Goal: Complete application form: Complete application form

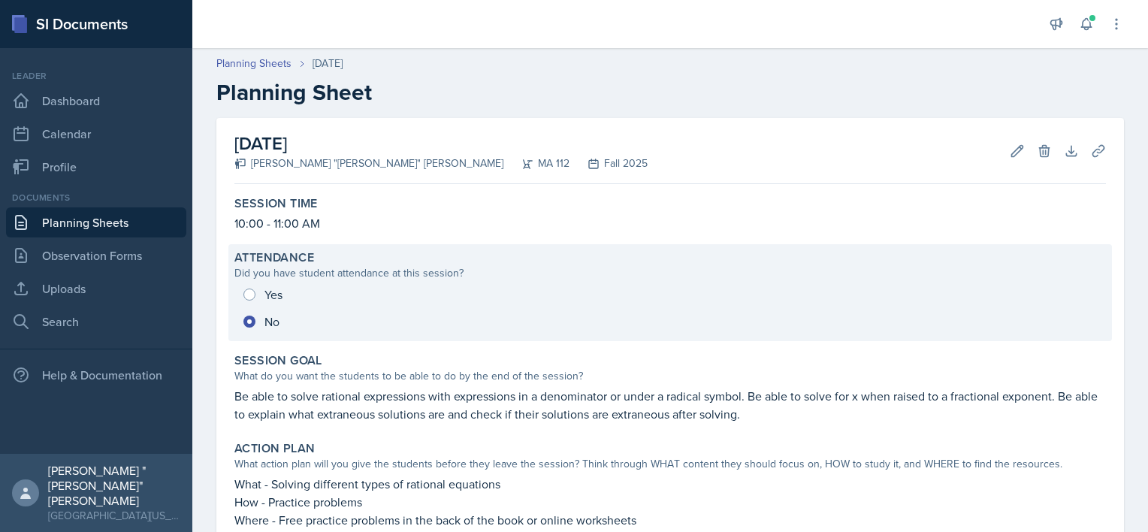
click at [271, 298] on div "Yes No" at bounding box center [670, 308] width 872 height 54
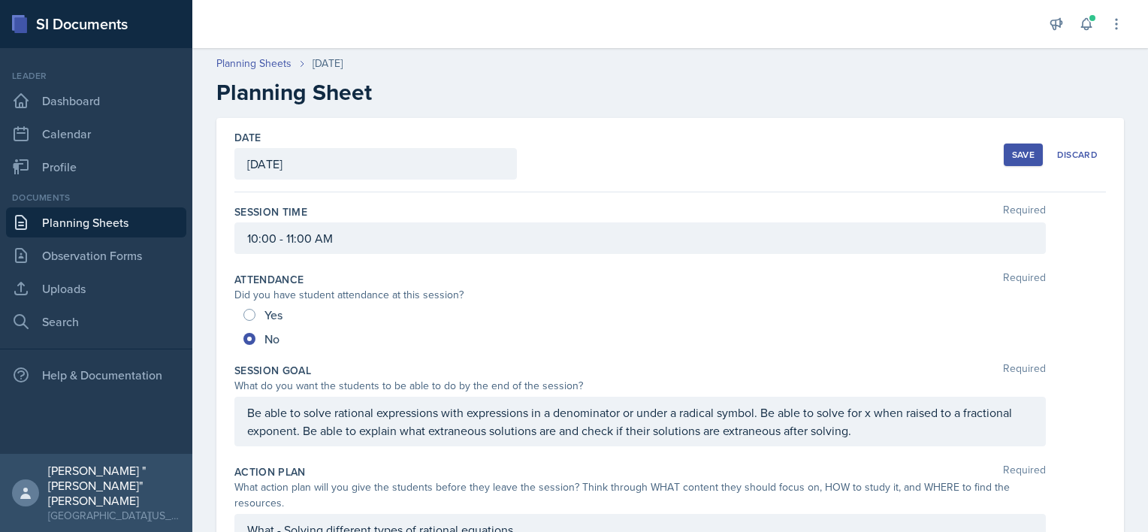
click at [160, 220] on link "Planning Sheets" at bounding box center [96, 222] width 180 height 30
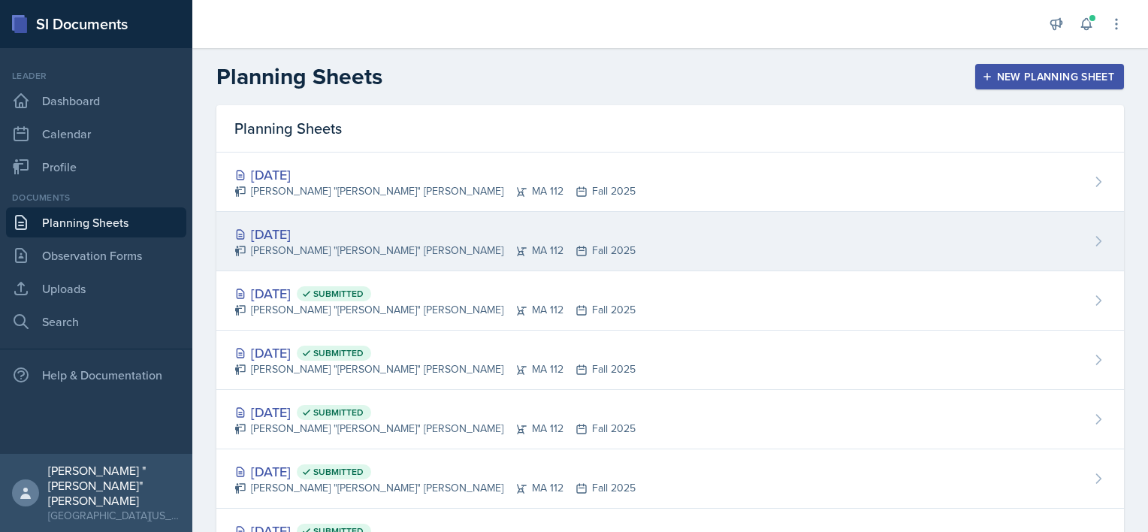
click at [325, 240] on div "[DATE]" at bounding box center [434, 234] width 401 height 20
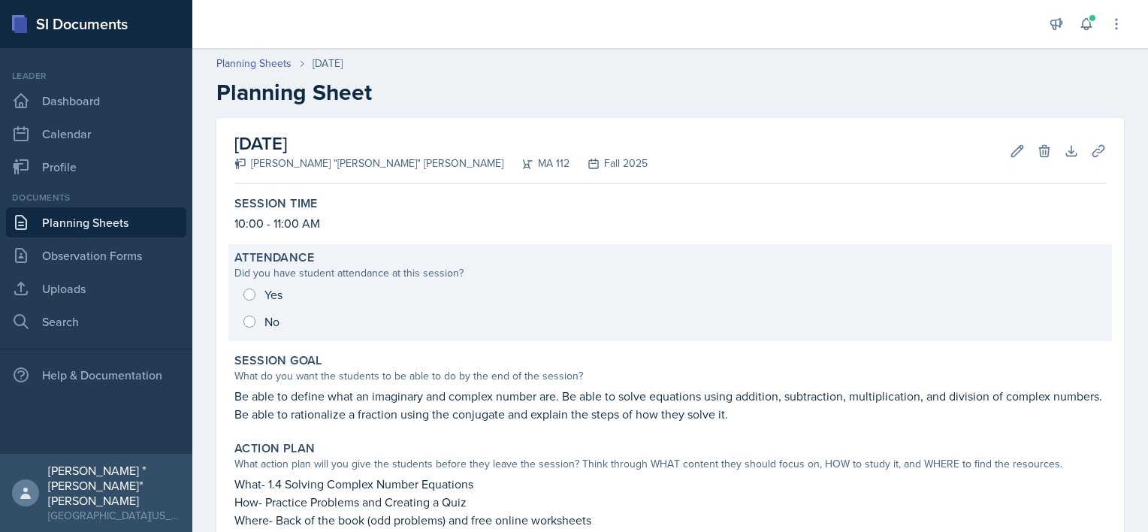
click at [248, 319] on div "Yes No" at bounding box center [670, 308] width 872 height 54
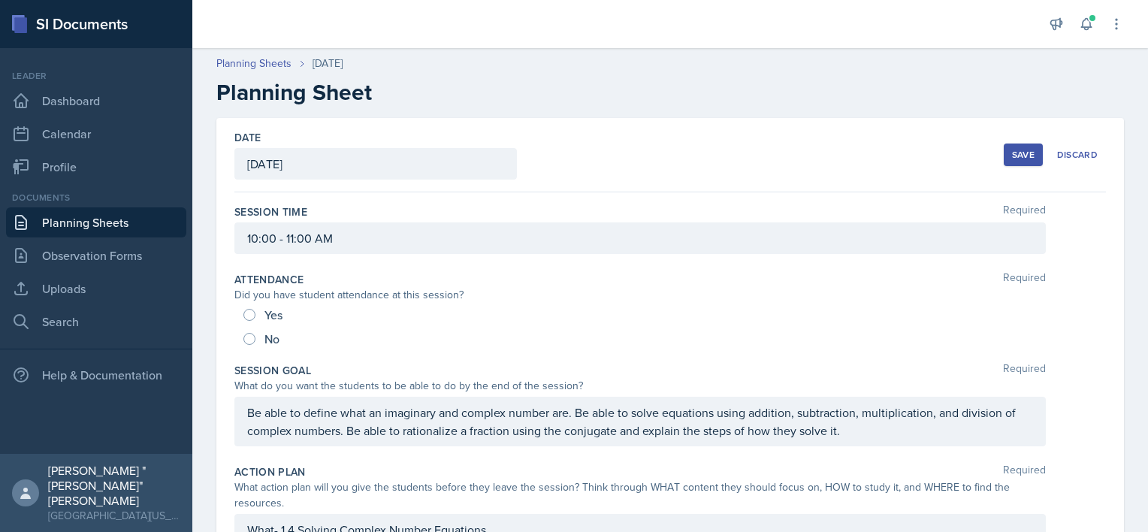
click at [263, 340] on div "No" at bounding box center [263, 339] width 39 height 24
click at [256, 339] on div "No" at bounding box center [263, 339] width 39 height 24
click at [249, 343] on input "No" at bounding box center [250, 339] width 12 height 12
radio input "true"
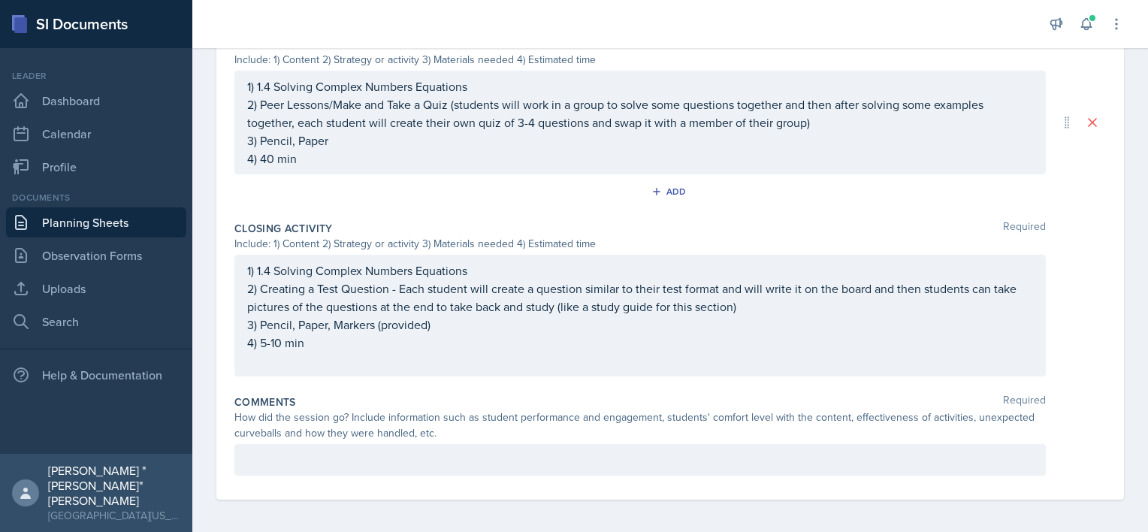
scroll to position [713, 0]
click at [388, 432] on div "How did the session go? Include information such as student performance and eng…" at bounding box center [640, 424] width 812 height 32
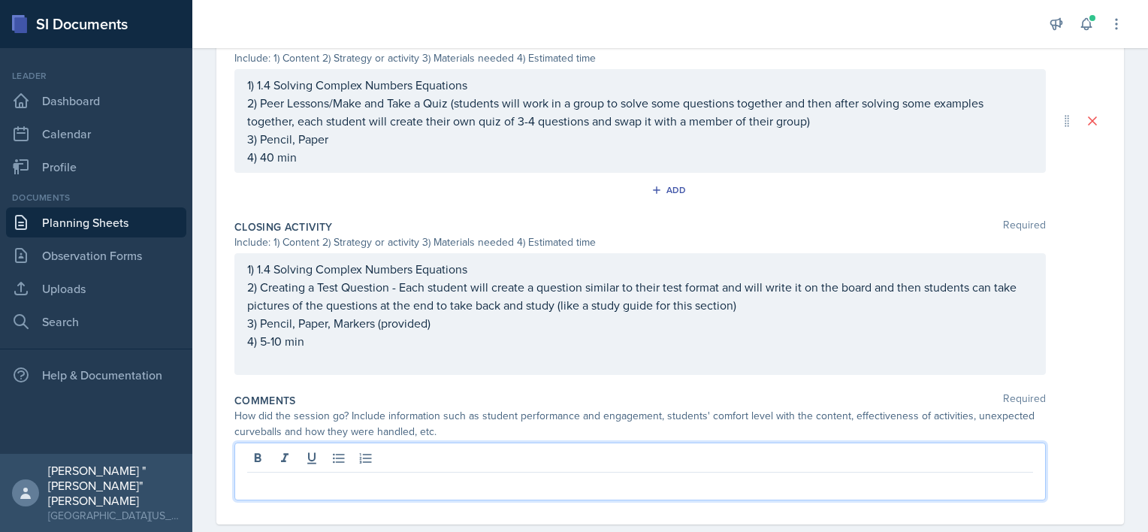
click at [389, 476] on p at bounding box center [640, 485] width 786 height 18
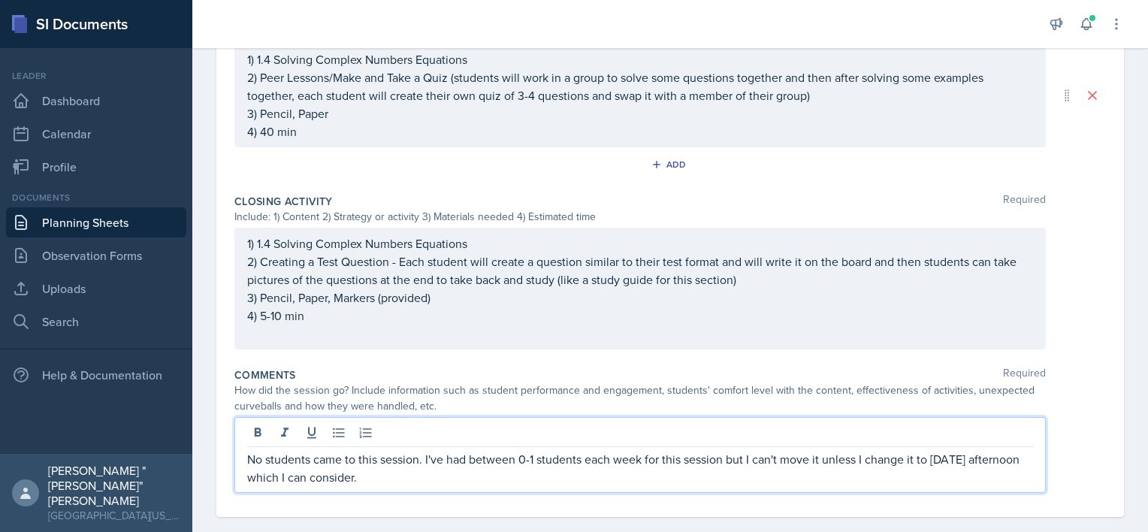
click at [382, 474] on p "No students came to this session. I've had between 0-1 students each week for t…" at bounding box center [640, 468] width 786 height 36
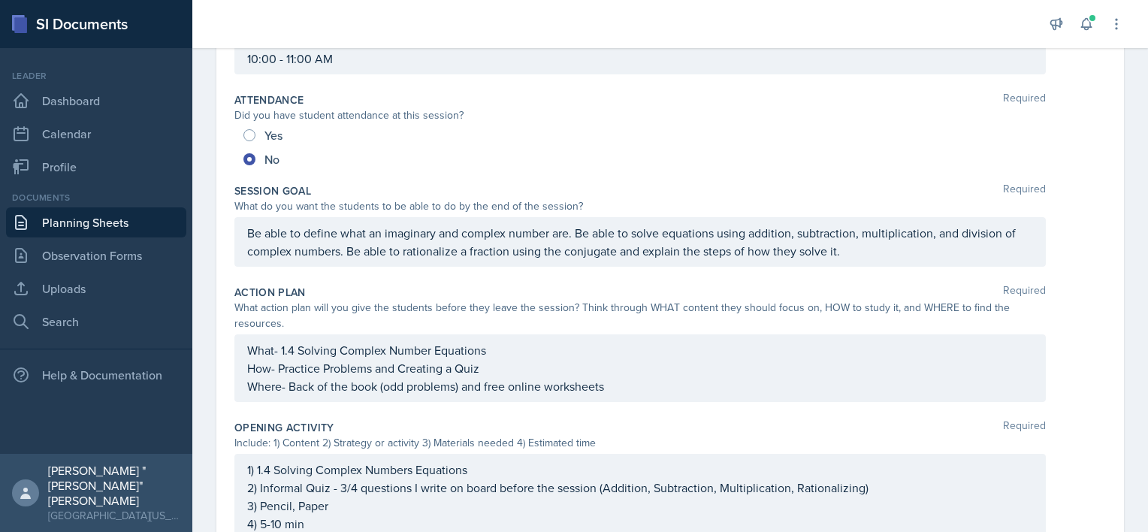
scroll to position [0, 0]
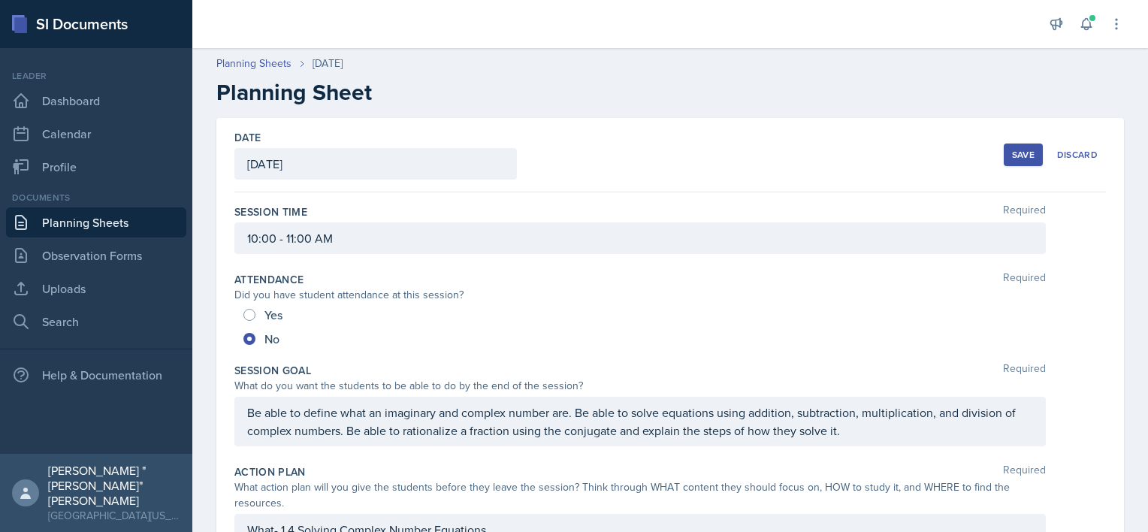
click at [1012, 150] on div "Save" at bounding box center [1023, 155] width 23 height 12
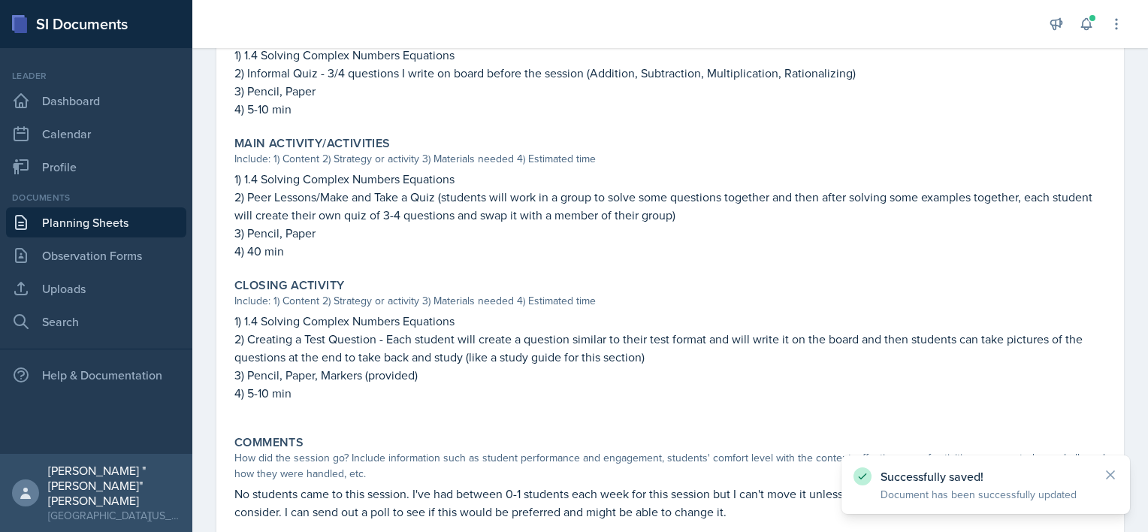
scroll to position [627, 0]
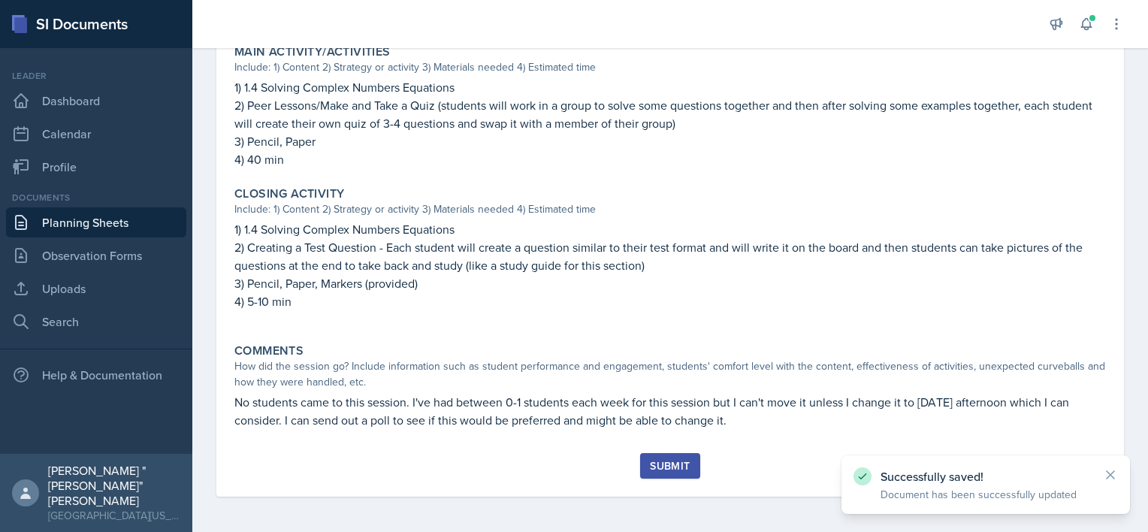
click at [673, 463] on div "Submit" at bounding box center [670, 466] width 40 height 12
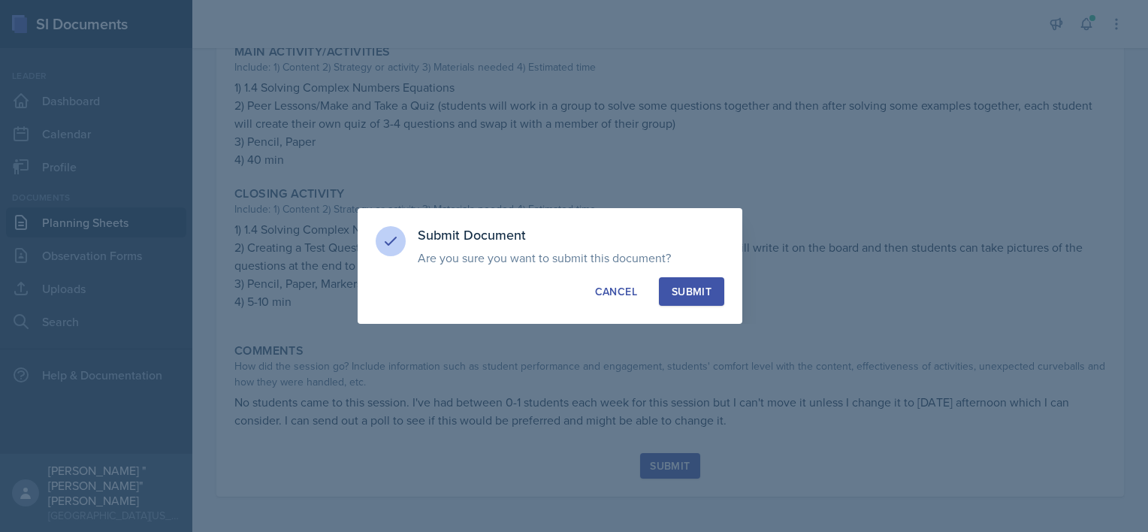
click at [710, 261] on p "Are you sure you want to submit this document? This document will no longer be …" at bounding box center [571, 257] width 307 height 15
click at [700, 295] on div "Submit" at bounding box center [692, 291] width 40 height 15
radio input "true"
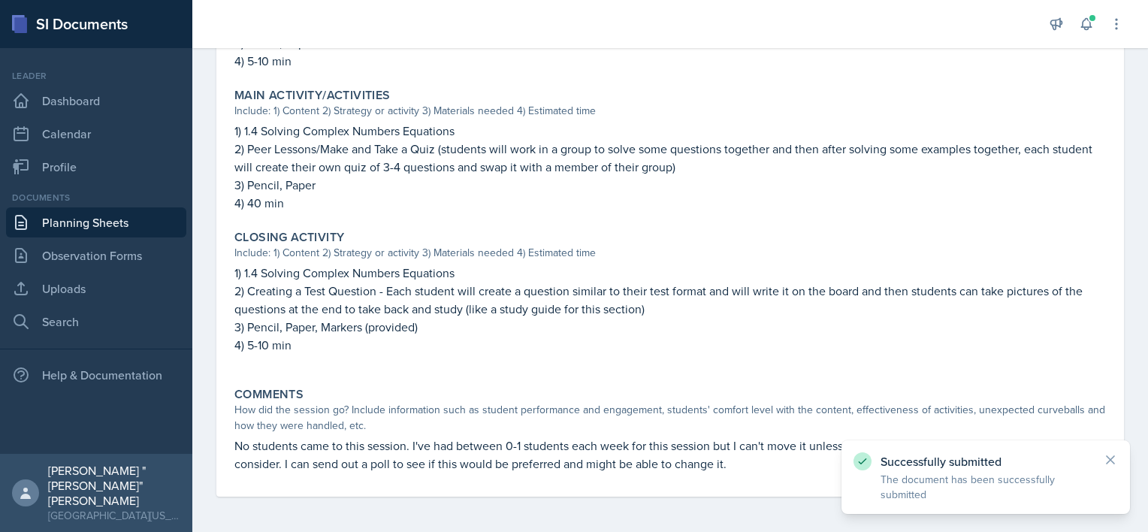
click at [74, 228] on link "Planning Sheets" at bounding box center [96, 222] width 180 height 30
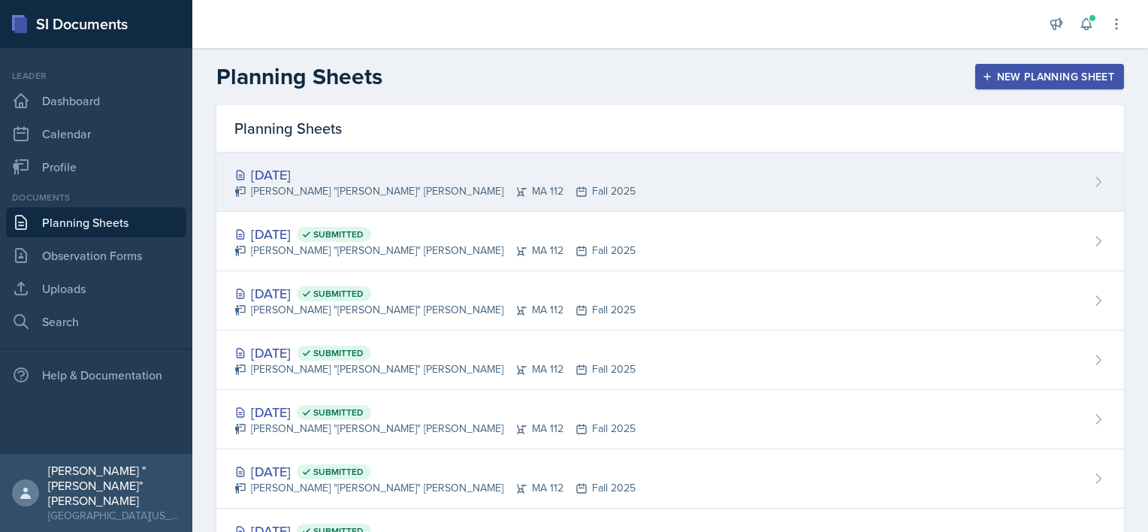
click at [537, 179] on div "[DATE] [PERSON_NAME] "[PERSON_NAME]" [PERSON_NAME] MA 112 Fall 2025" at bounding box center [670, 182] width 908 height 59
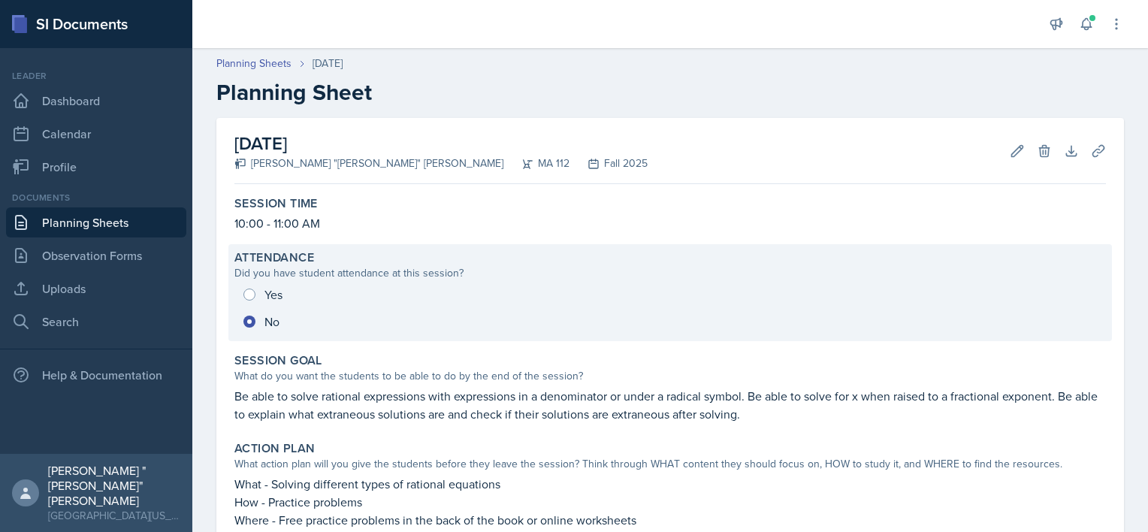
click at [251, 292] on div "Yes No" at bounding box center [670, 308] width 872 height 54
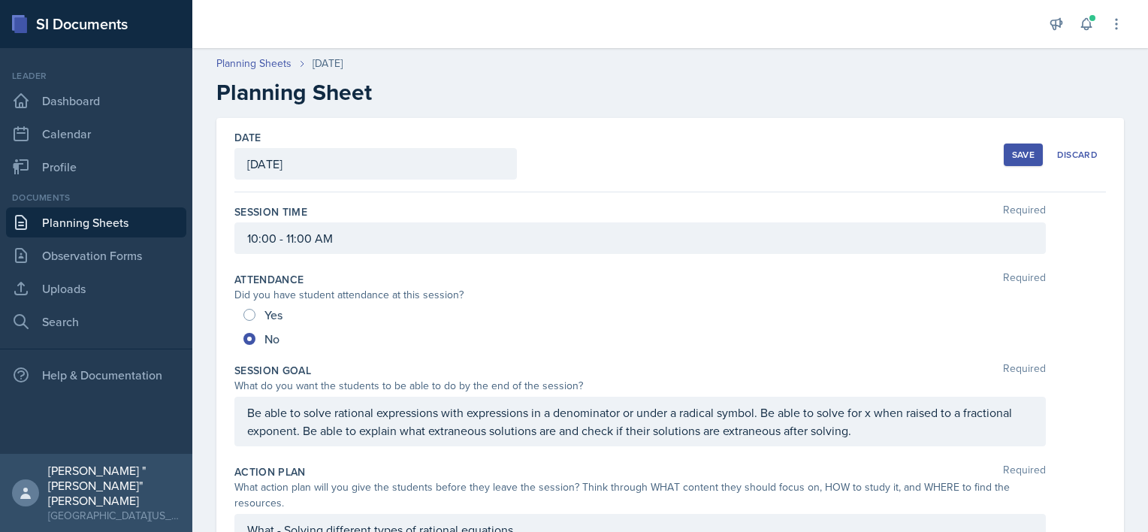
click at [255, 317] on div "Yes" at bounding box center [265, 315] width 42 height 24
click at [241, 304] on div "Yes No" at bounding box center [670, 327] width 872 height 48
click at [244, 310] on input "Yes" at bounding box center [250, 315] width 12 height 12
radio input "true"
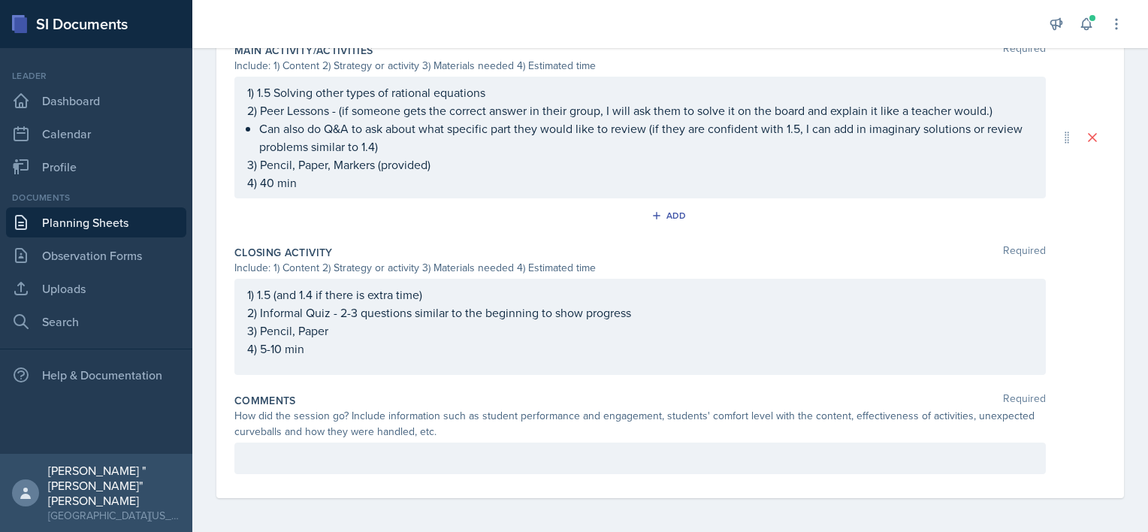
click at [424, 463] on p at bounding box center [640, 458] width 786 height 18
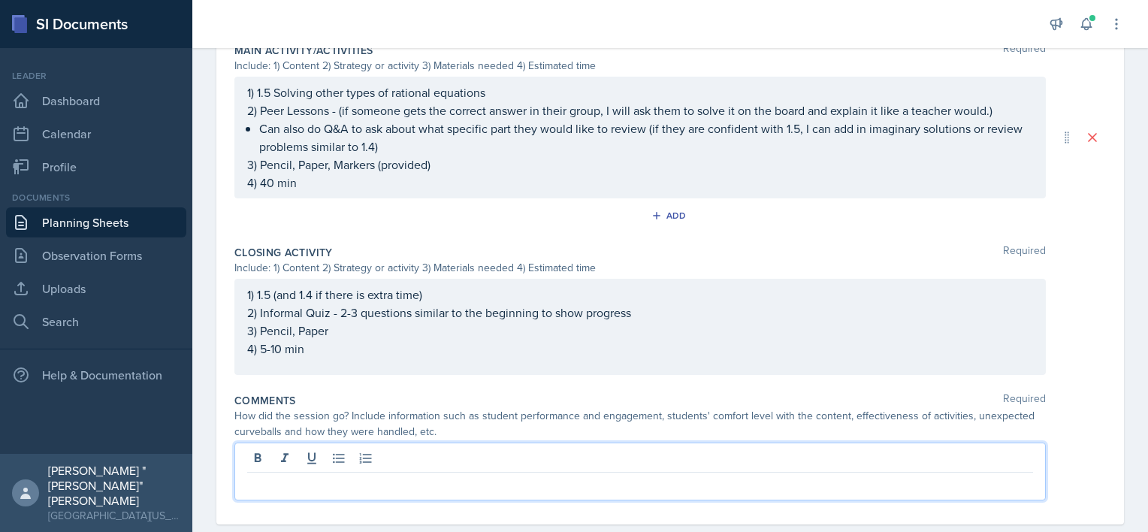
scroll to position [731, 0]
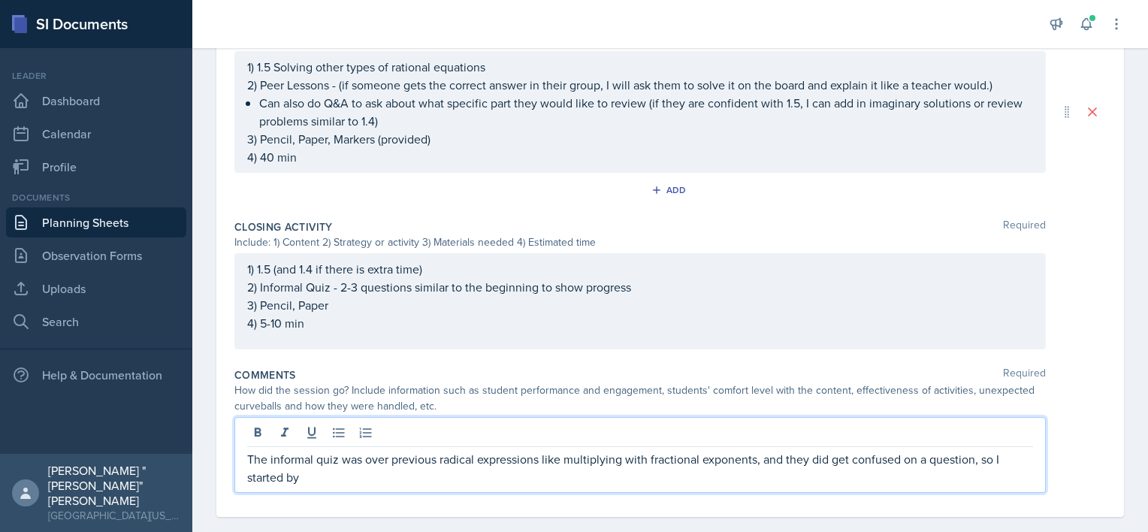
click at [785, 469] on p "The informal quiz was over previous radical expressions like multiplying with f…" at bounding box center [640, 468] width 786 height 36
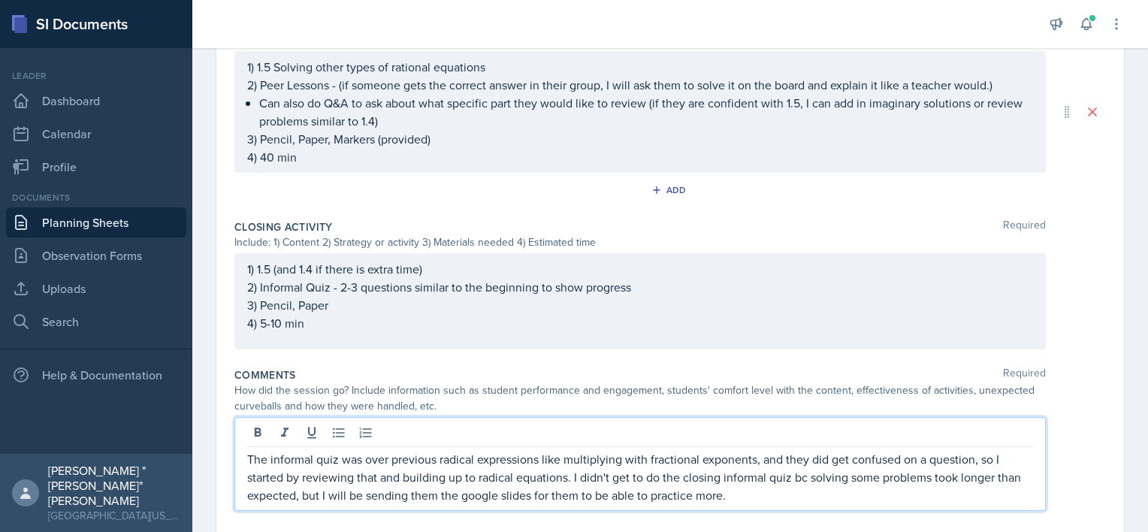
click at [529, 499] on p "The informal quiz was over previous radical expressions like multiplying with f…" at bounding box center [640, 477] width 786 height 54
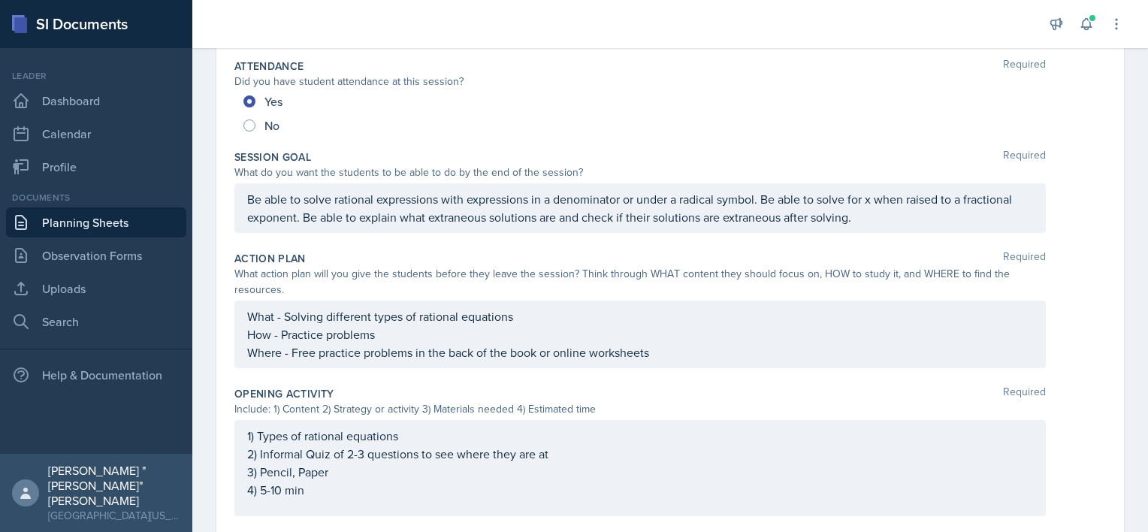
scroll to position [0, 0]
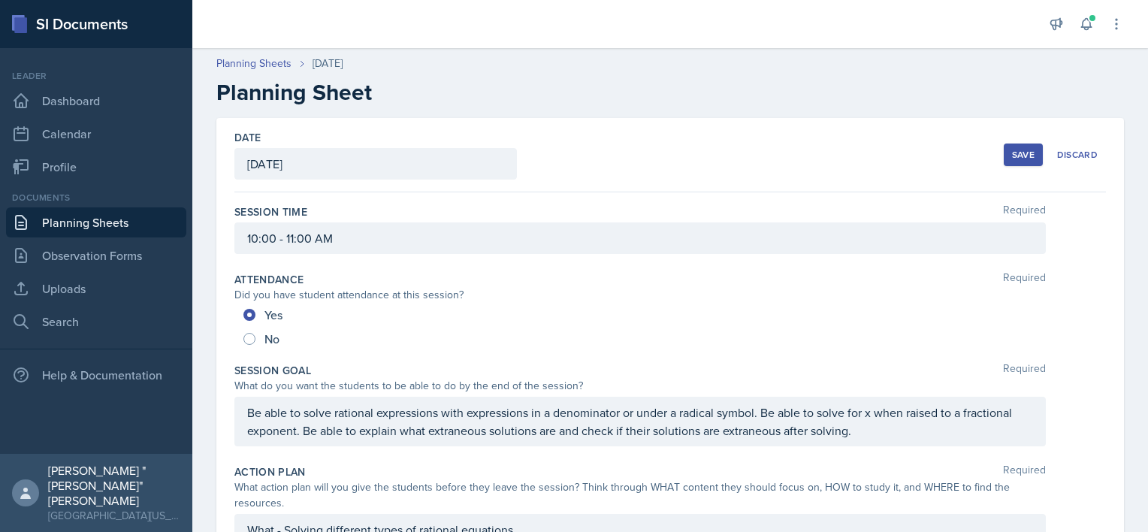
click at [1012, 159] on div "Save" at bounding box center [1023, 155] width 23 height 12
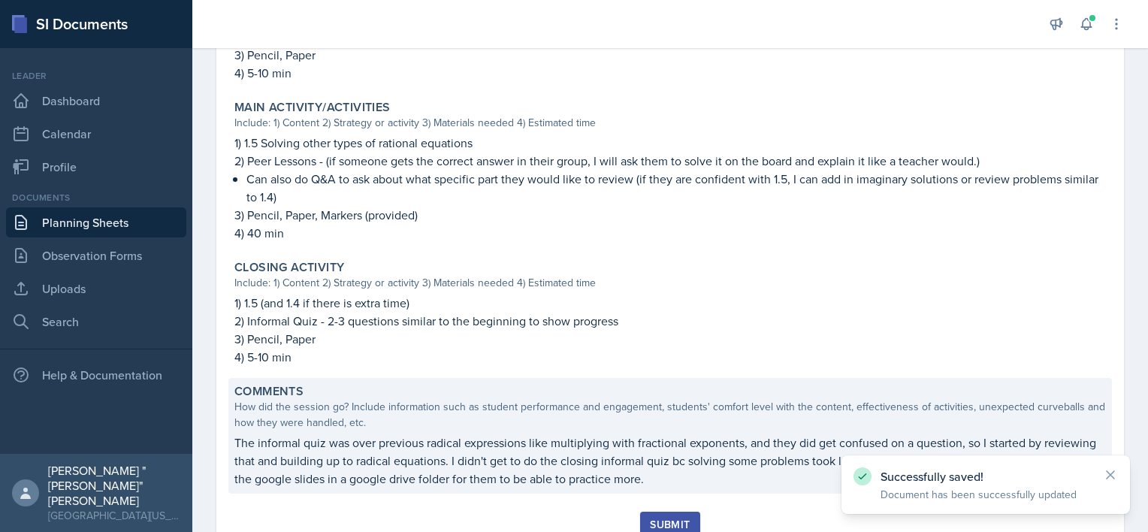
scroll to position [630, 0]
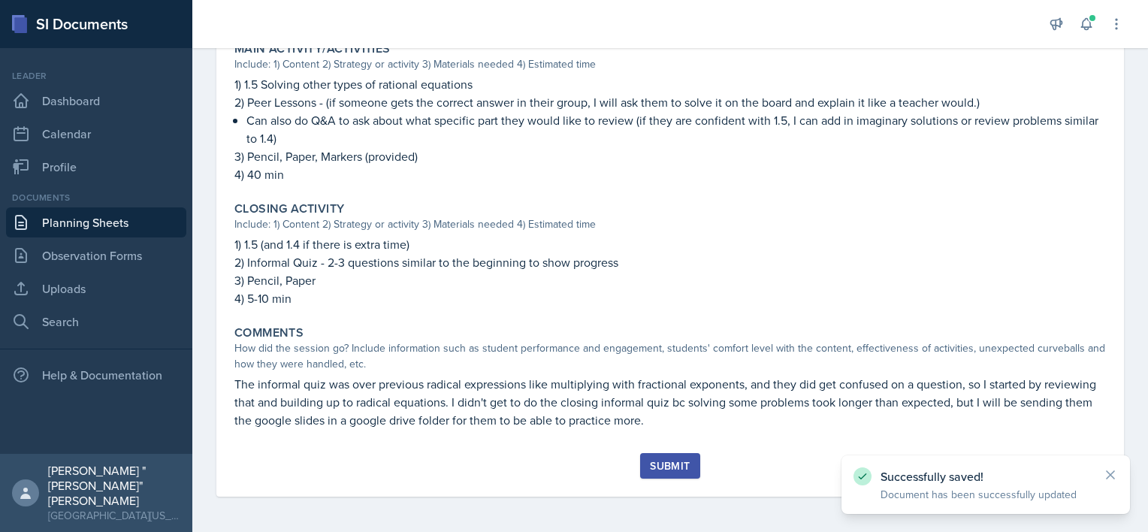
click at [678, 470] on div "Submit" at bounding box center [670, 466] width 40 height 12
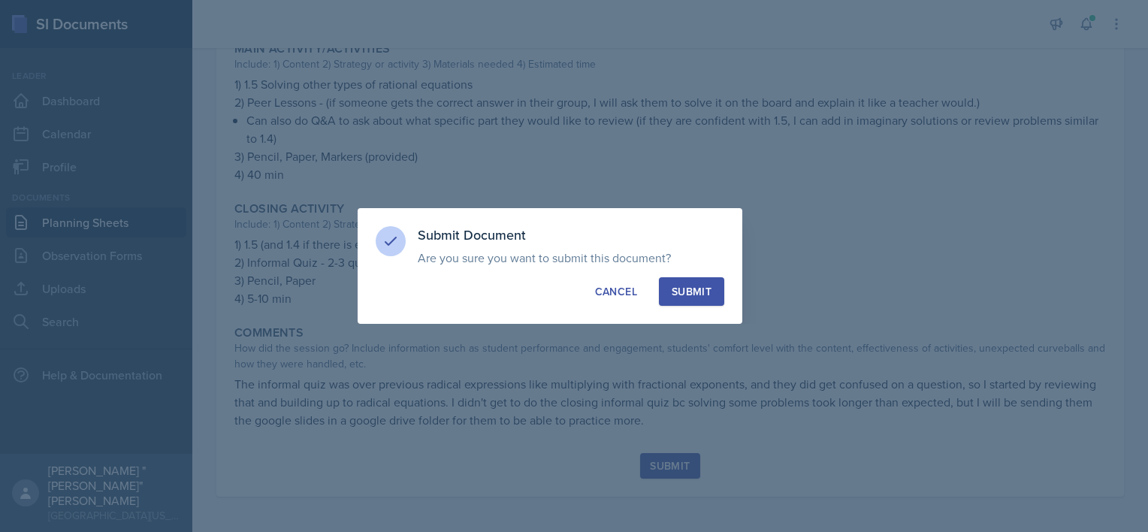
click at [703, 283] on button "Submit" at bounding box center [691, 291] width 65 height 29
radio input "true"
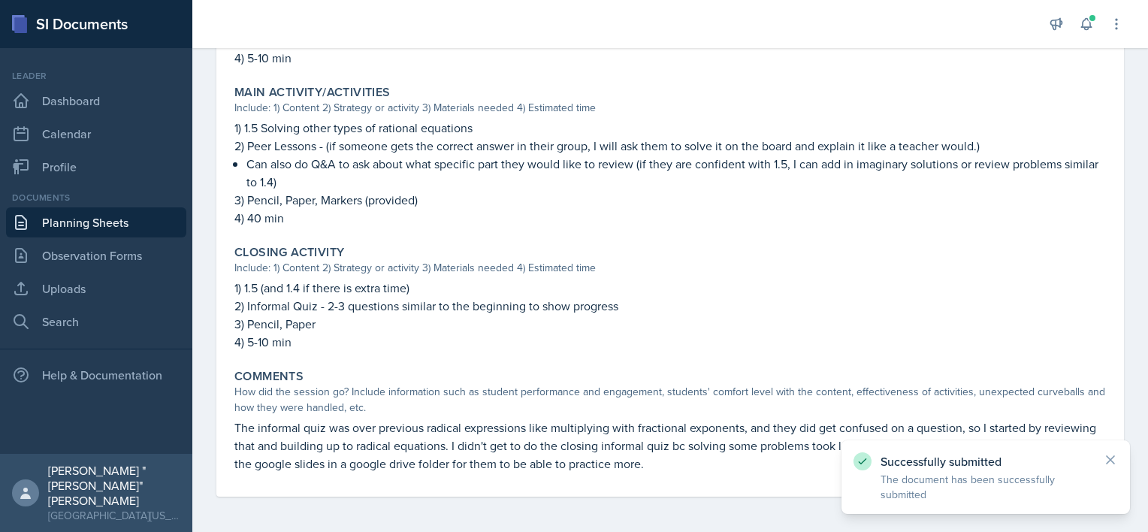
click at [123, 225] on link "Planning Sheets" at bounding box center [96, 222] width 180 height 30
